Goal: Communication & Community: Answer question/provide support

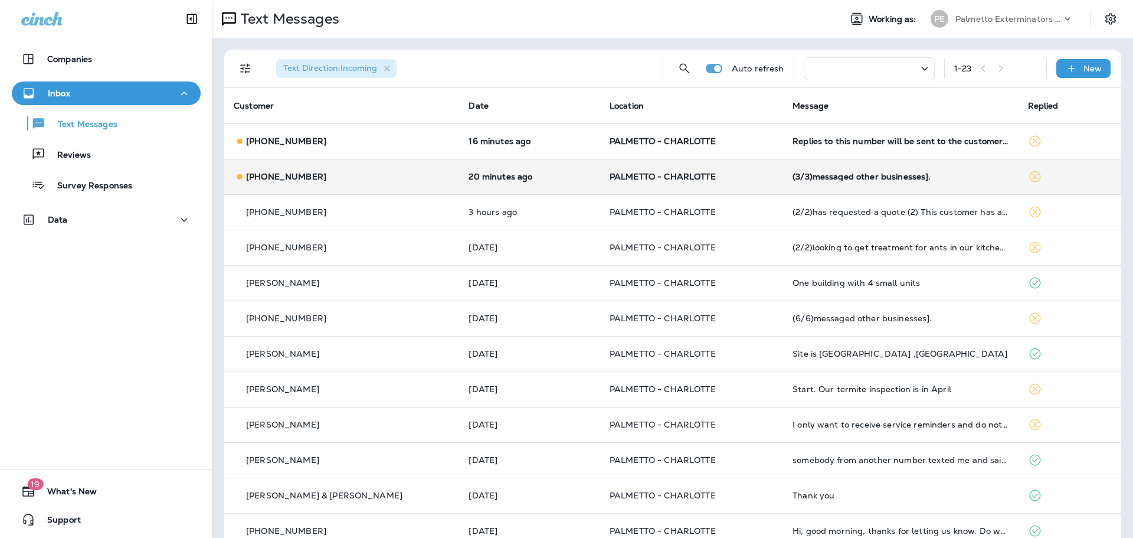
click at [830, 176] on div "(3/3)messaged other businesses]." at bounding box center [901, 176] width 216 height 9
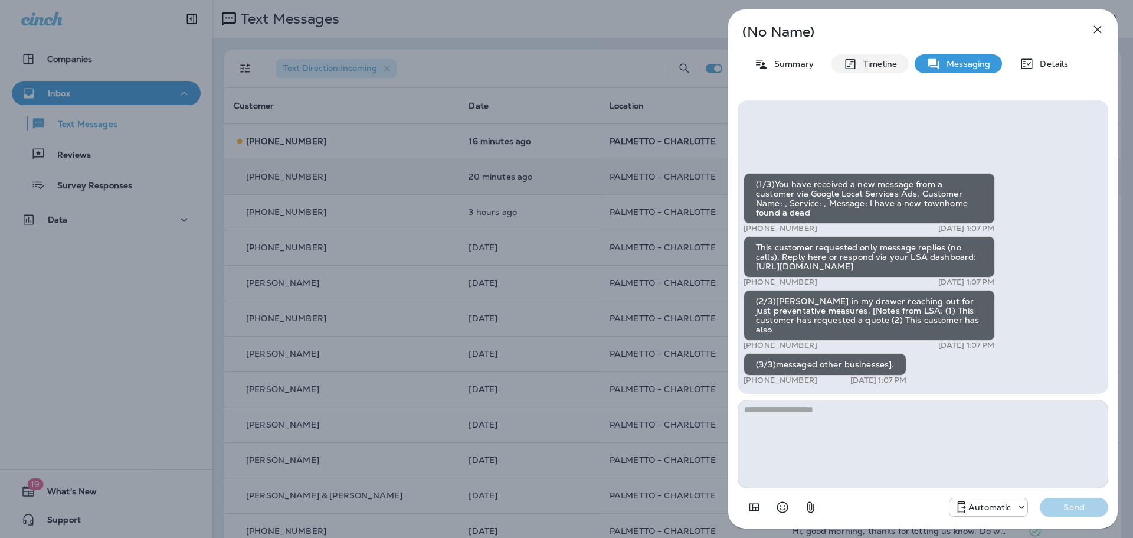
click at [871, 63] on p "Timeline" at bounding box center [878, 63] width 40 height 9
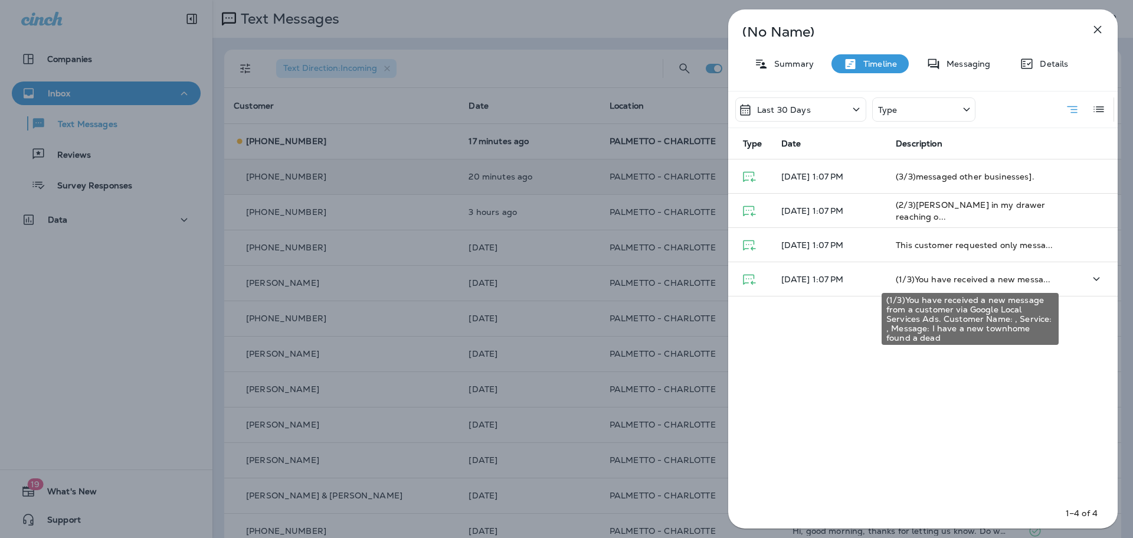
click at [944, 278] on span "(1/3)You have received a new messa..." at bounding box center [973, 279] width 155 height 11
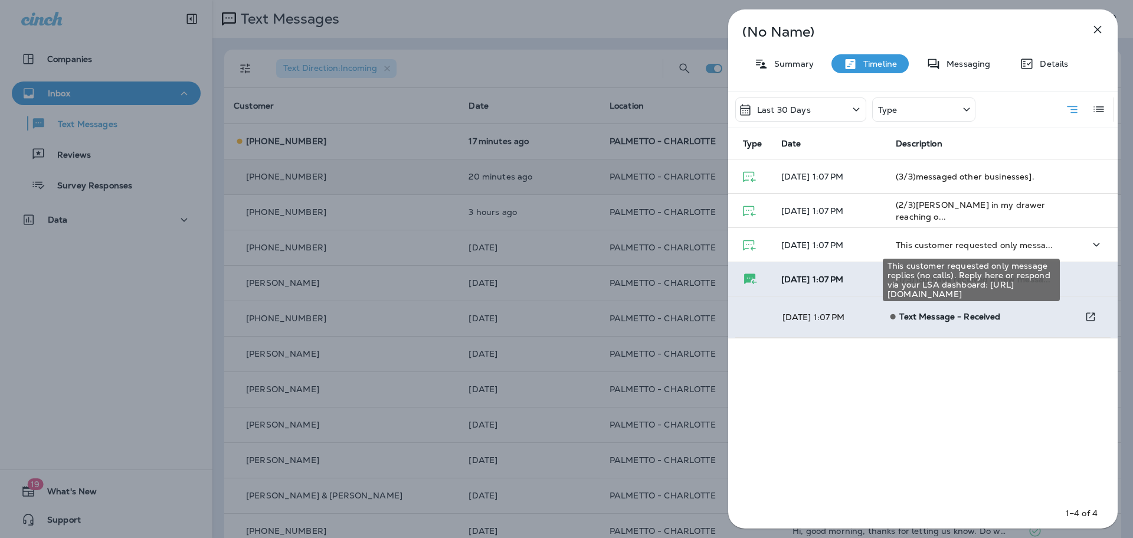
click at [970, 246] on span "This customer requested only messa..." at bounding box center [974, 245] width 157 height 11
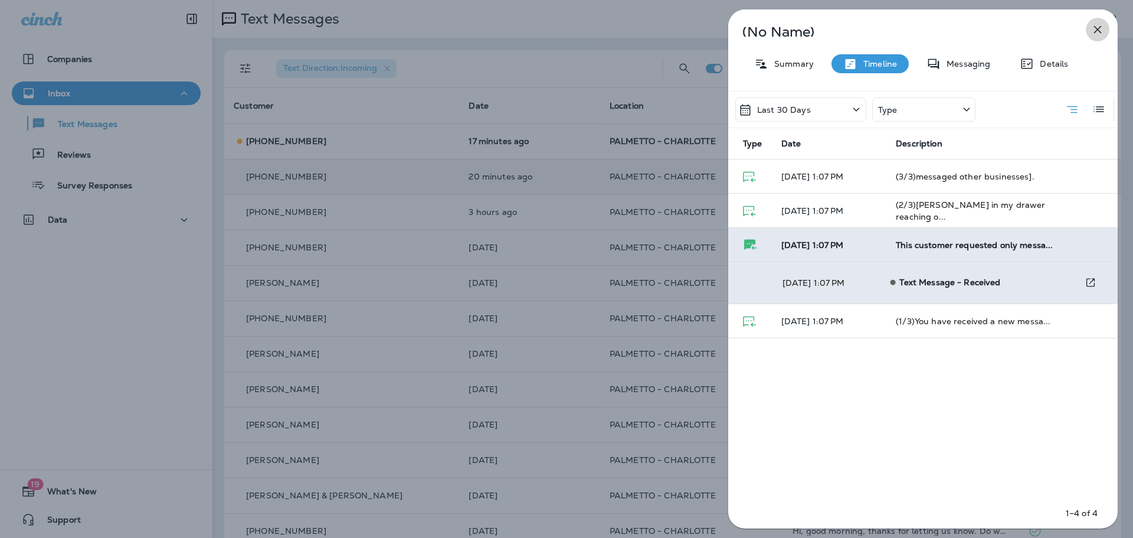
click at [1099, 30] on icon "button" at bounding box center [1098, 29] width 14 height 14
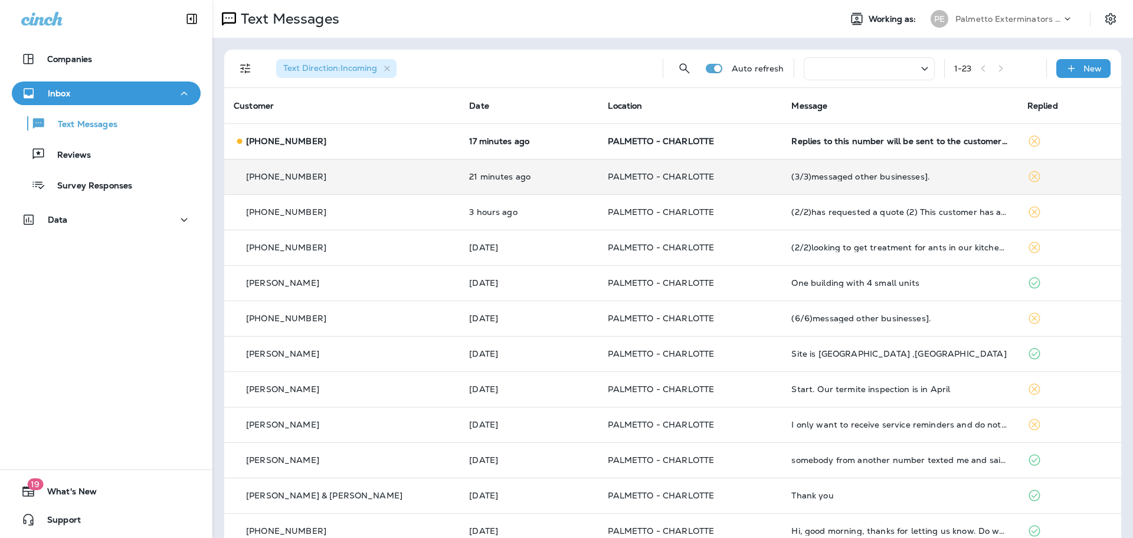
click at [287, 179] on p "[PHONE_NUMBER]" at bounding box center [286, 176] width 80 height 9
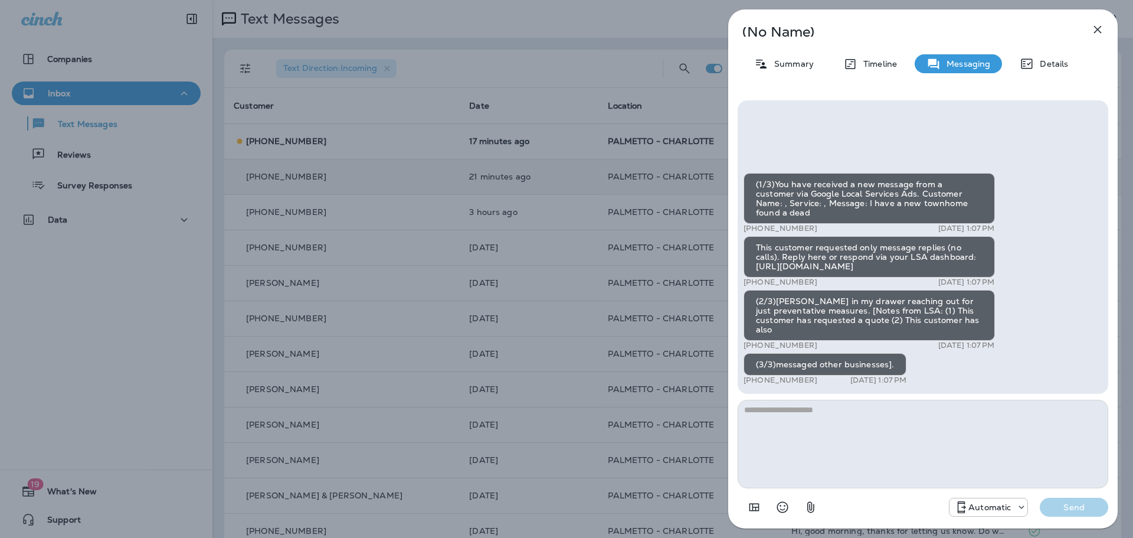
click at [1097, 28] on icon "button" at bounding box center [1098, 29] width 14 height 14
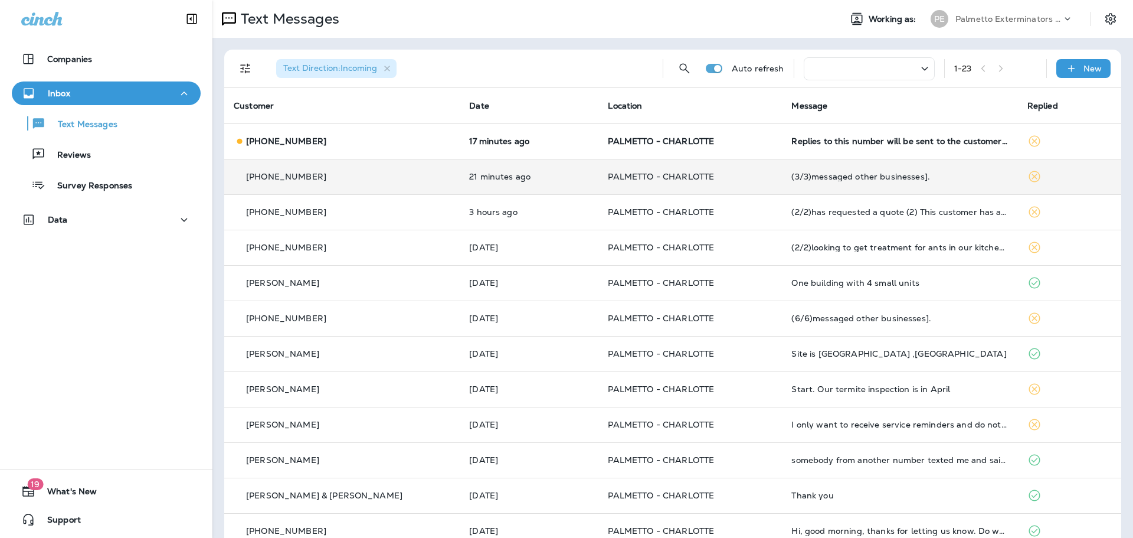
click at [469, 139] on p "17 minutes ago" at bounding box center [529, 140] width 120 height 9
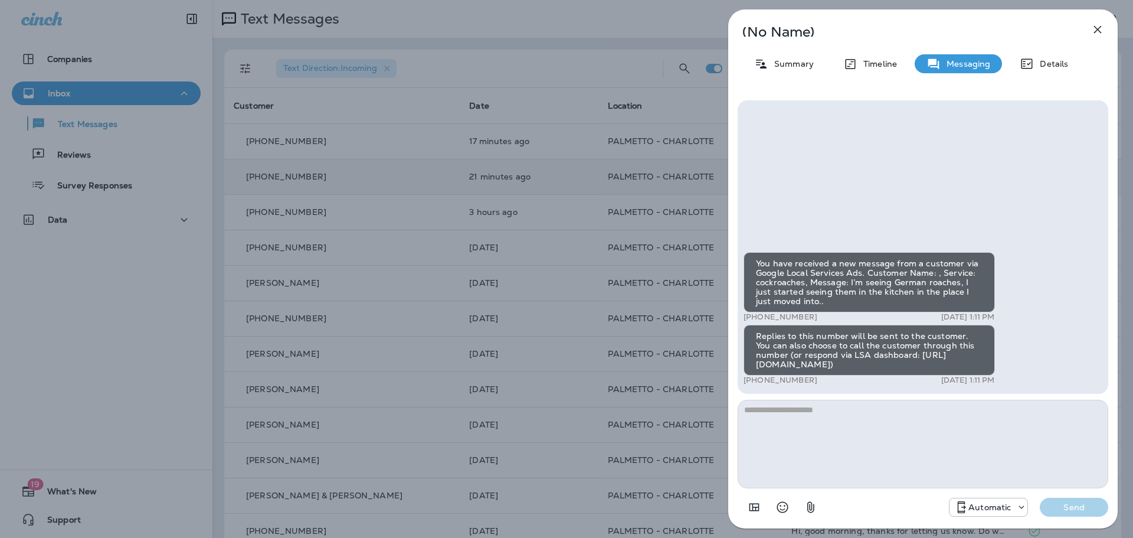
click at [817, 365] on div "Replies to this number will be sent to the customer. You can also choose to cal…" at bounding box center [869, 350] width 251 height 51
click at [1094, 30] on icon "button" at bounding box center [1098, 29] width 14 height 14
